Goal: Information Seeking & Learning: Learn about a topic

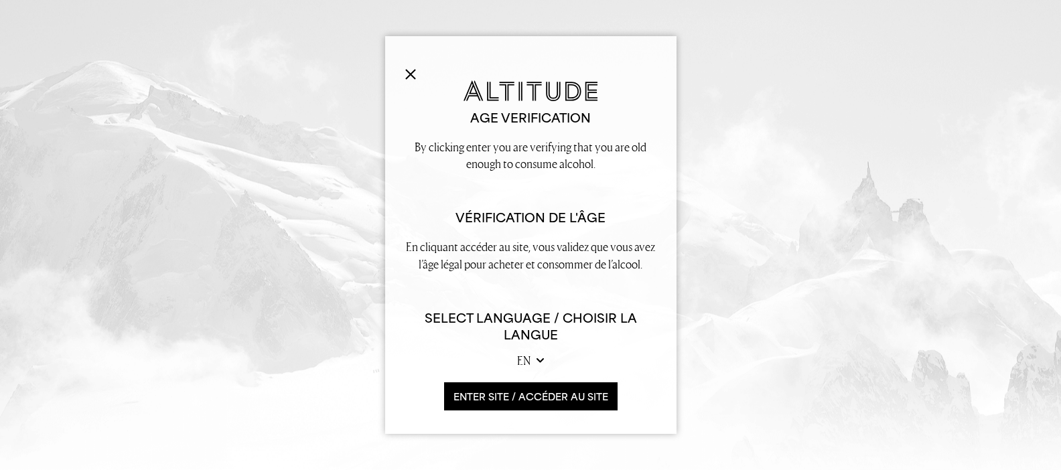
click at [539, 359] on select "en fr" at bounding box center [530, 360] width 27 height 17
click at [577, 396] on button "ENTER SITE / accéder au site" at bounding box center [530, 396] width 173 height 29
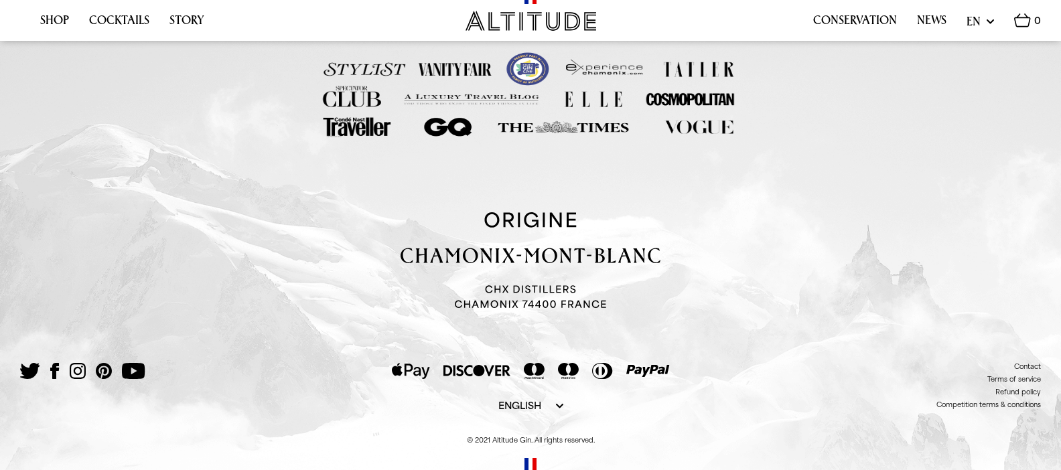
scroll to position [2706, 0]
click at [190, 16] on link "Story" at bounding box center [186, 23] width 35 height 21
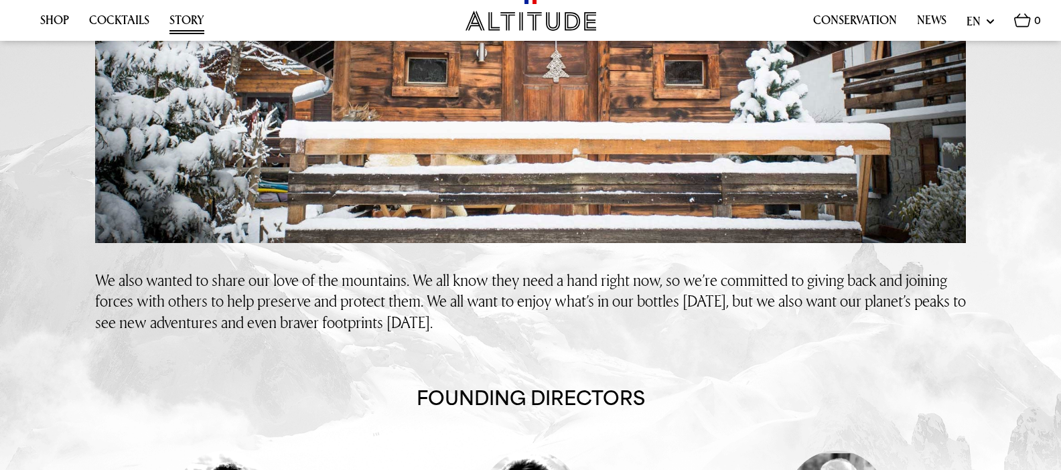
scroll to position [537, 0]
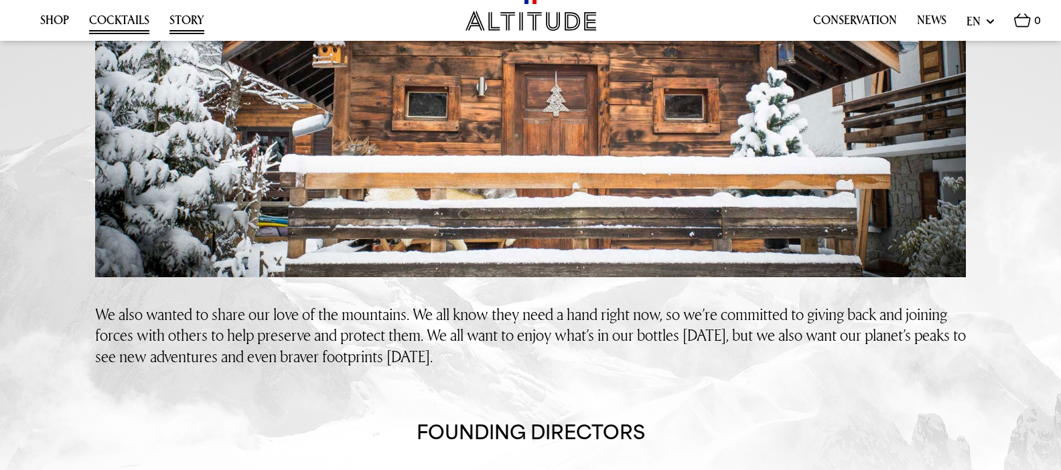
click at [134, 20] on link "Cocktails" at bounding box center [119, 23] width 60 height 21
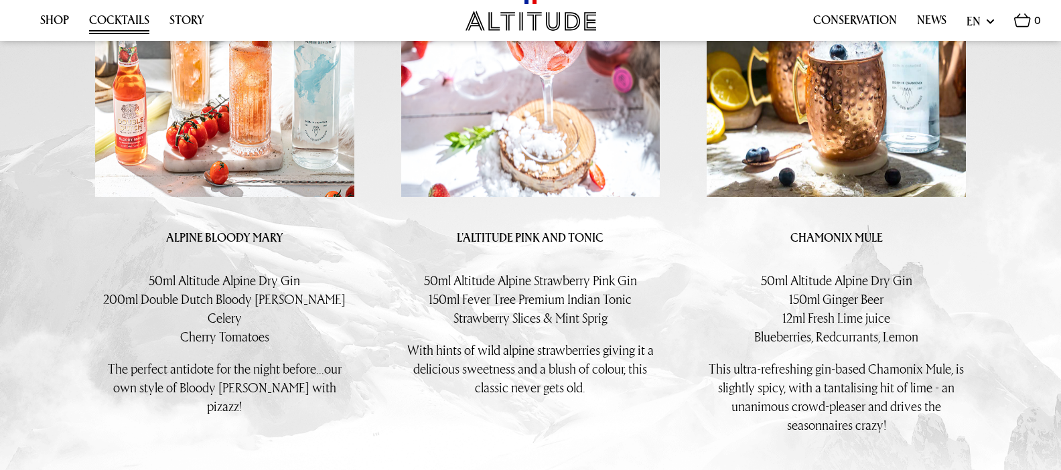
scroll to position [453, 0]
